Goal: Task Accomplishment & Management: Complete application form

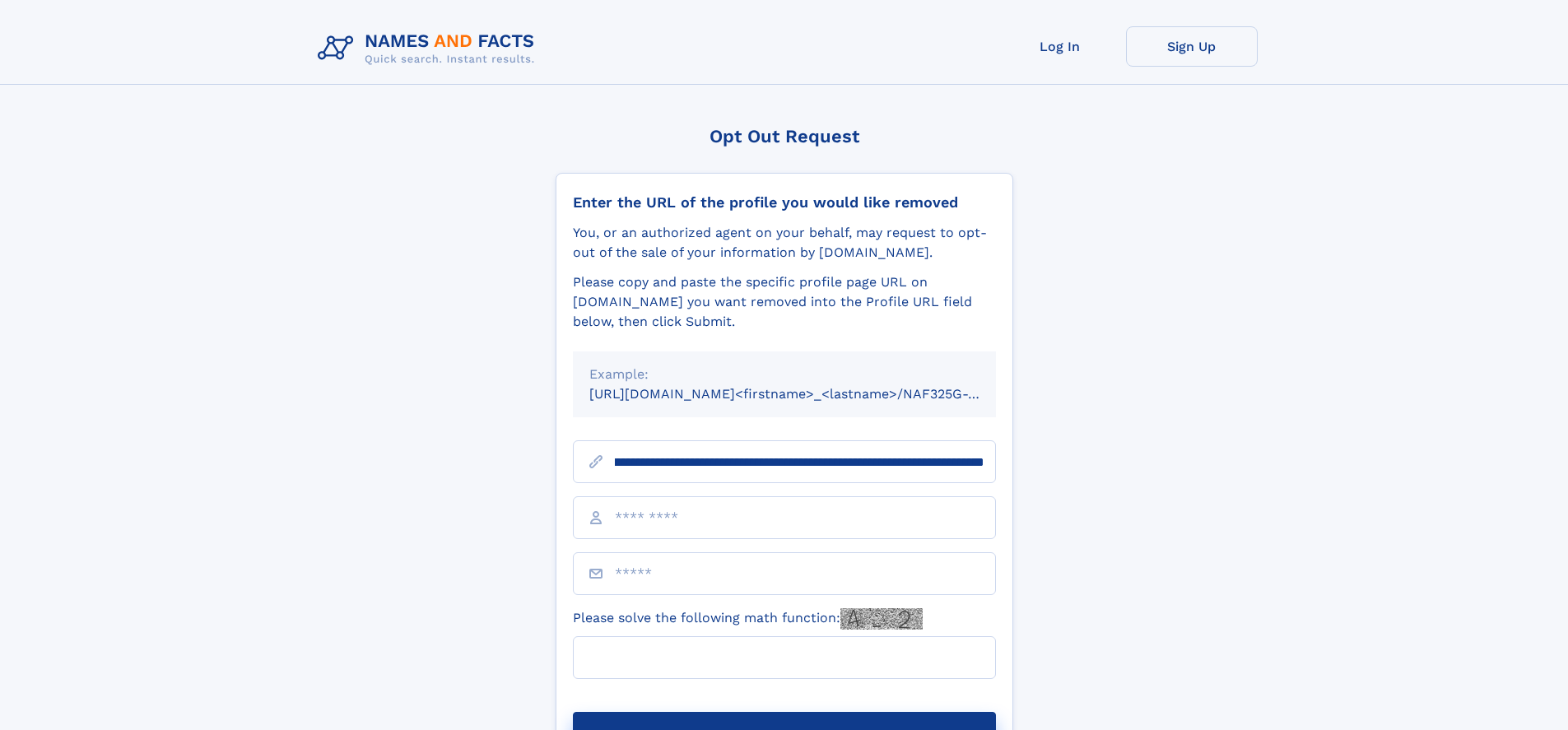
scroll to position [0, 250]
type input "**********"
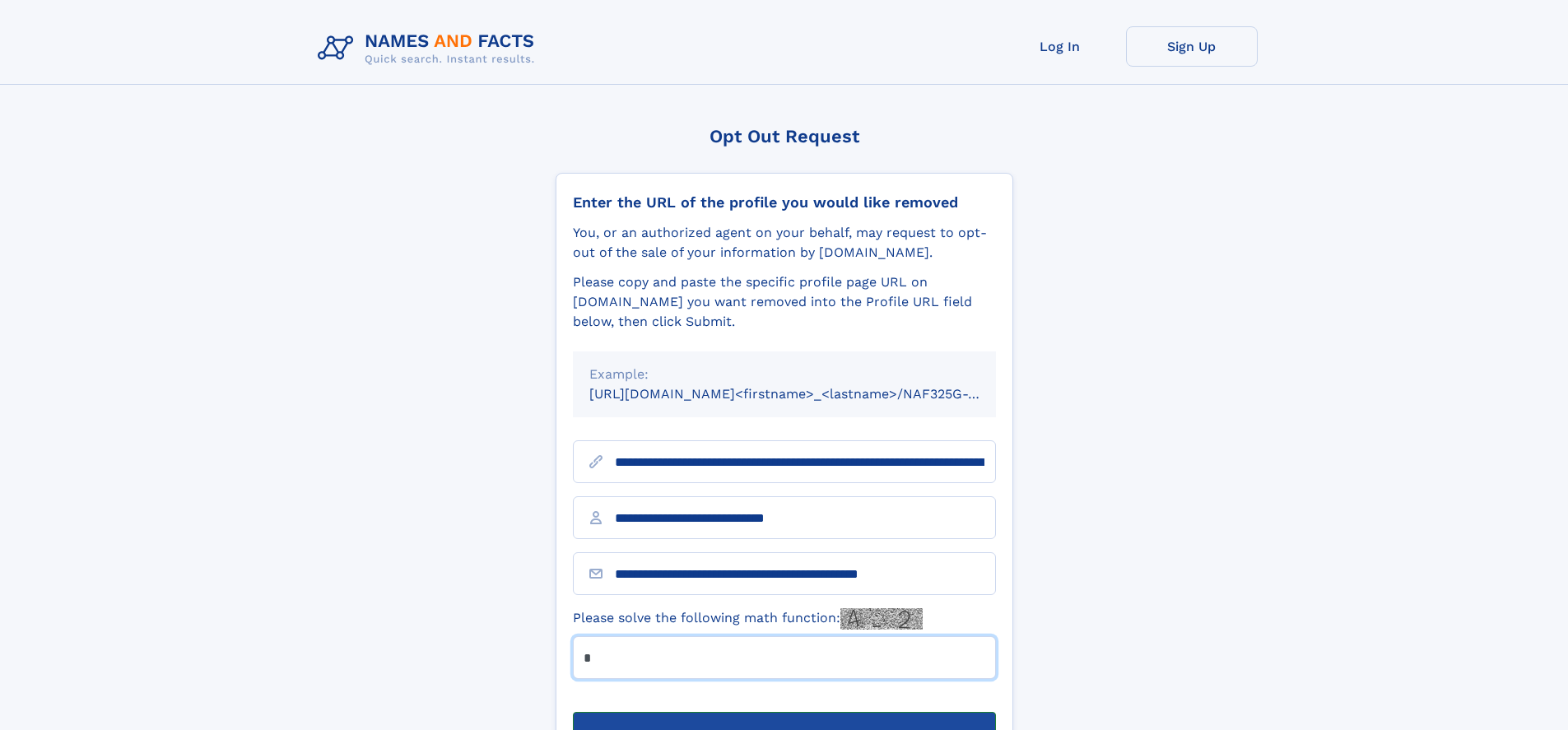
type input "*"
click at [783, 712] on button "Submit Opt Out Request" at bounding box center [784, 738] width 423 height 53
